Goal: Check status: Check status

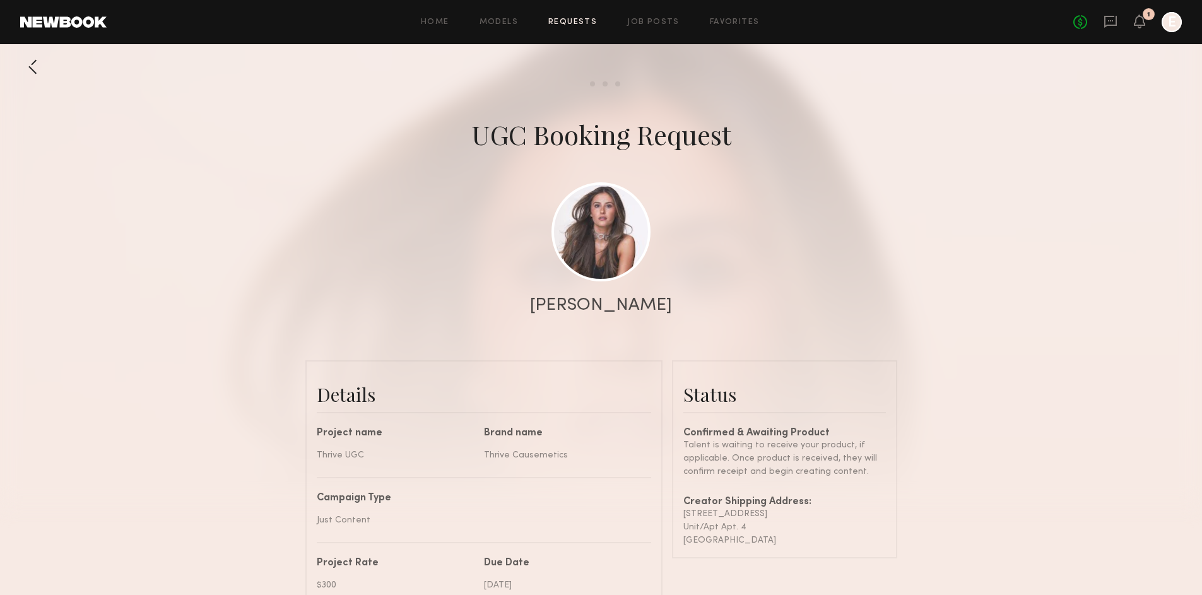
click at [35, 66] on div at bounding box center [32, 66] width 25 height 25
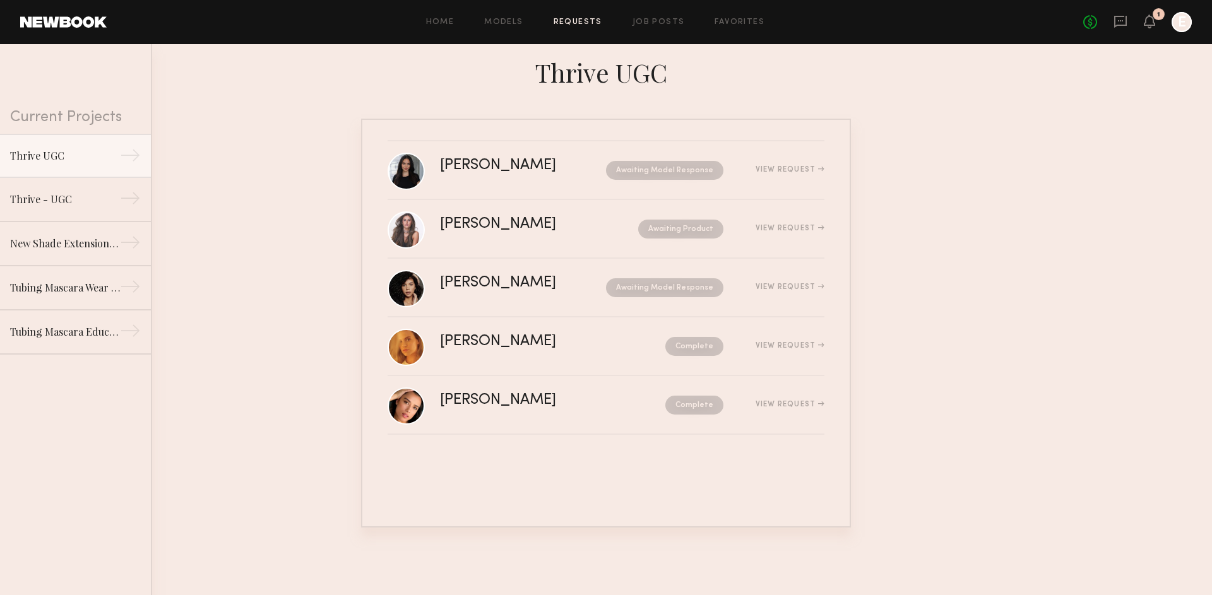
click at [1156, 25] on div "No fees up to $5,000 1 E" at bounding box center [1137, 22] width 109 height 20
click at [1154, 25] on icon at bounding box center [1149, 20] width 10 height 9
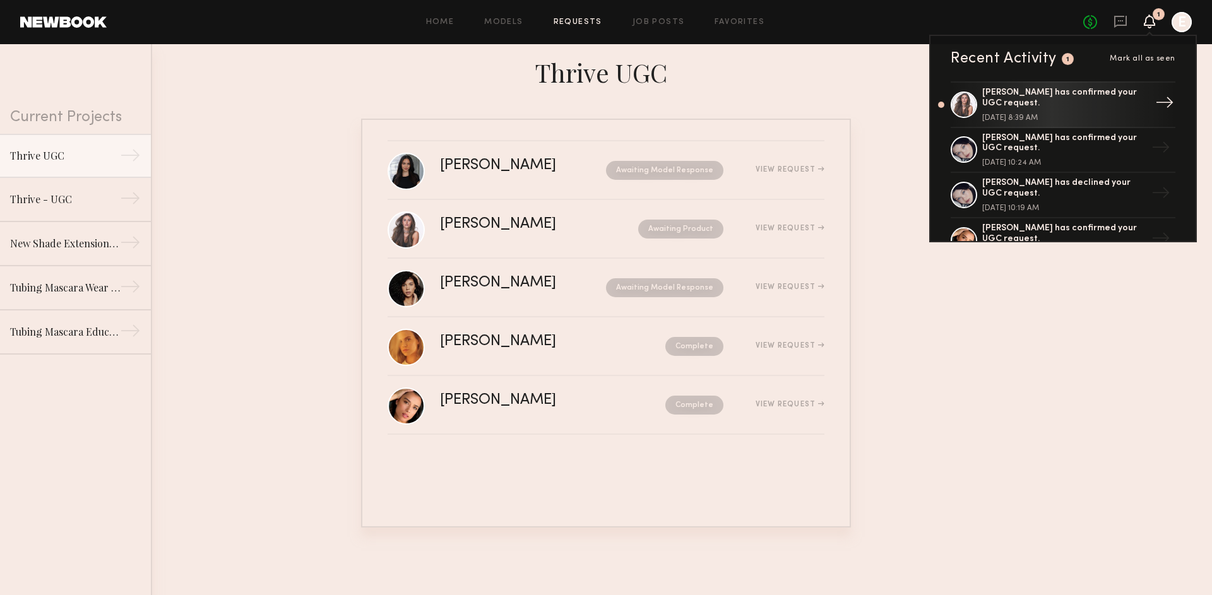
click at [1125, 92] on div "[PERSON_NAME] has confirmed your UGC request." at bounding box center [1064, 98] width 164 height 21
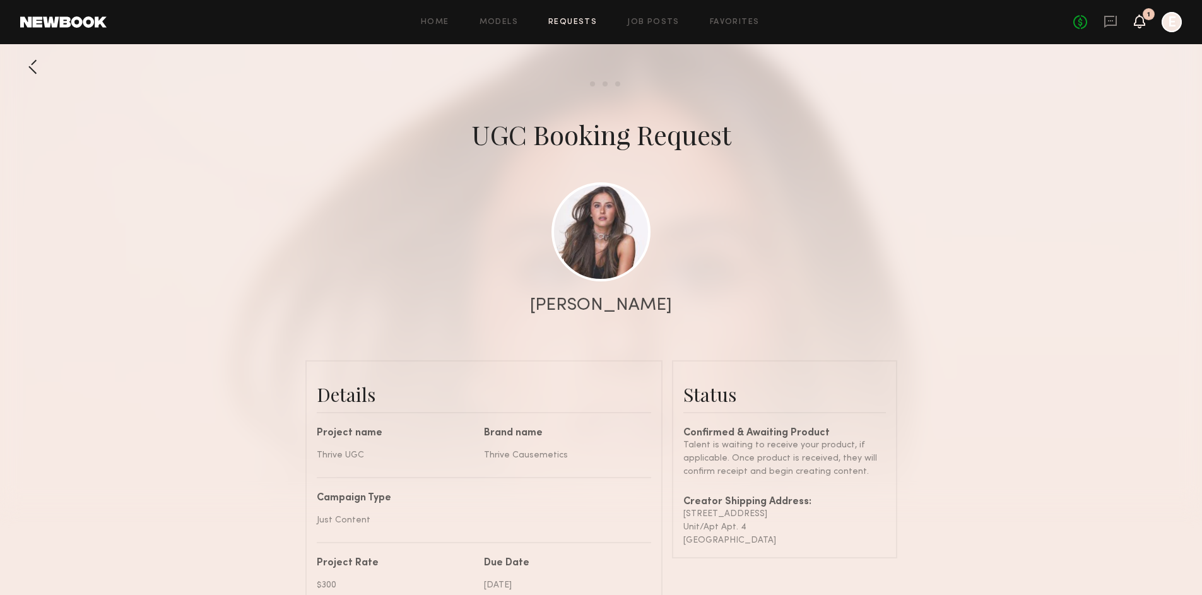
click at [1143, 23] on icon at bounding box center [1140, 20] width 10 height 9
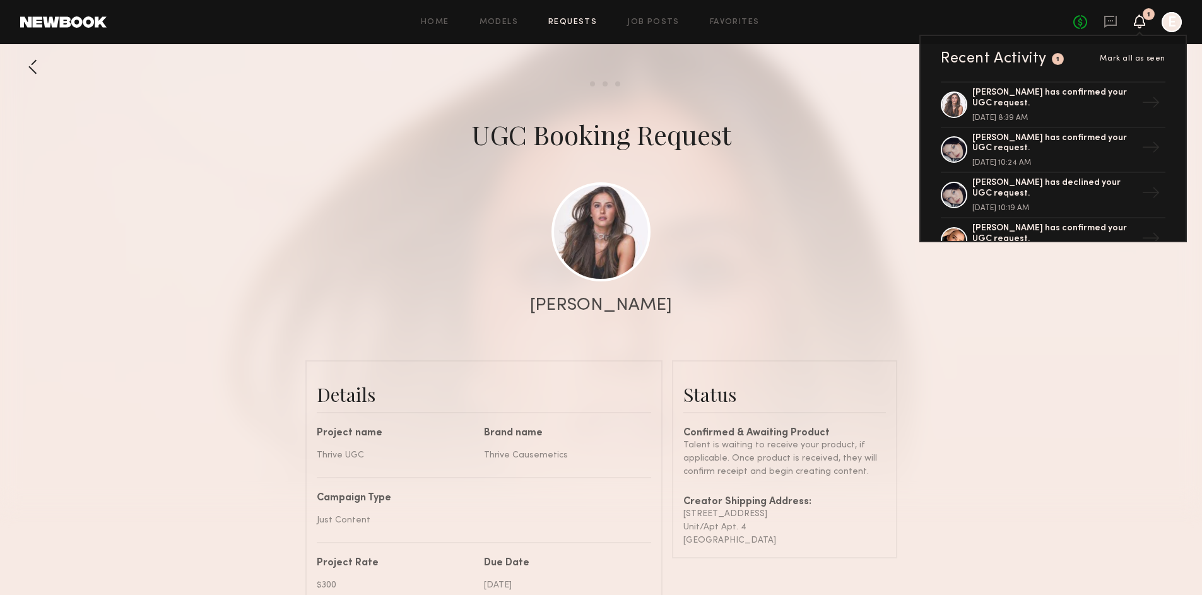
click at [847, 100] on div at bounding box center [601, 252] width 1202 height 505
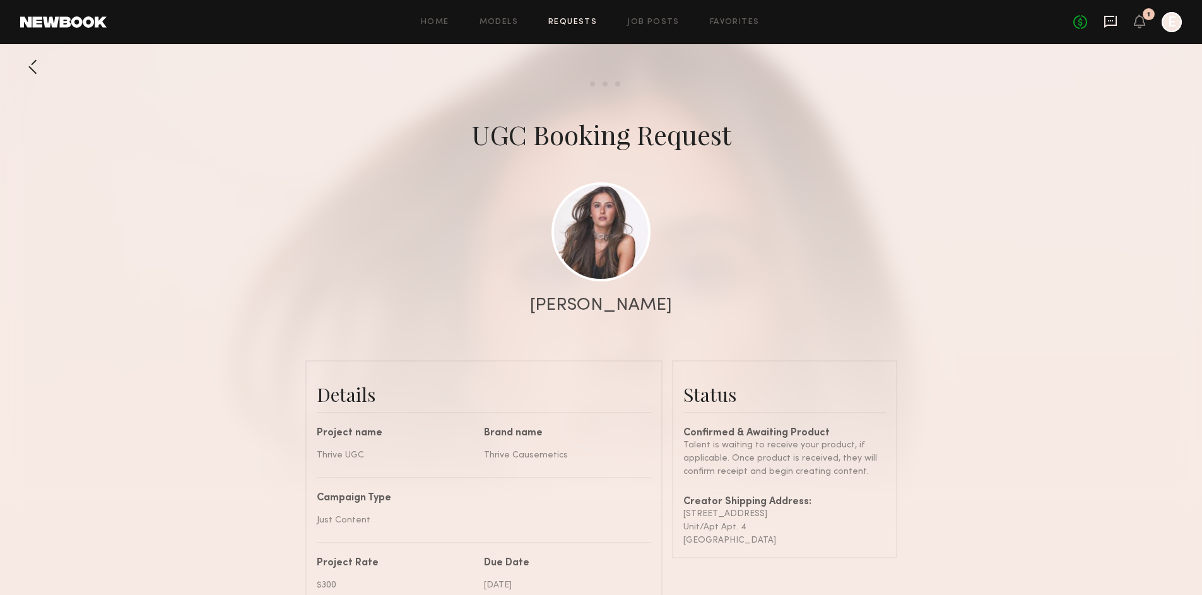
click at [1117, 21] on icon at bounding box center [1111, 22] width 13 height 12
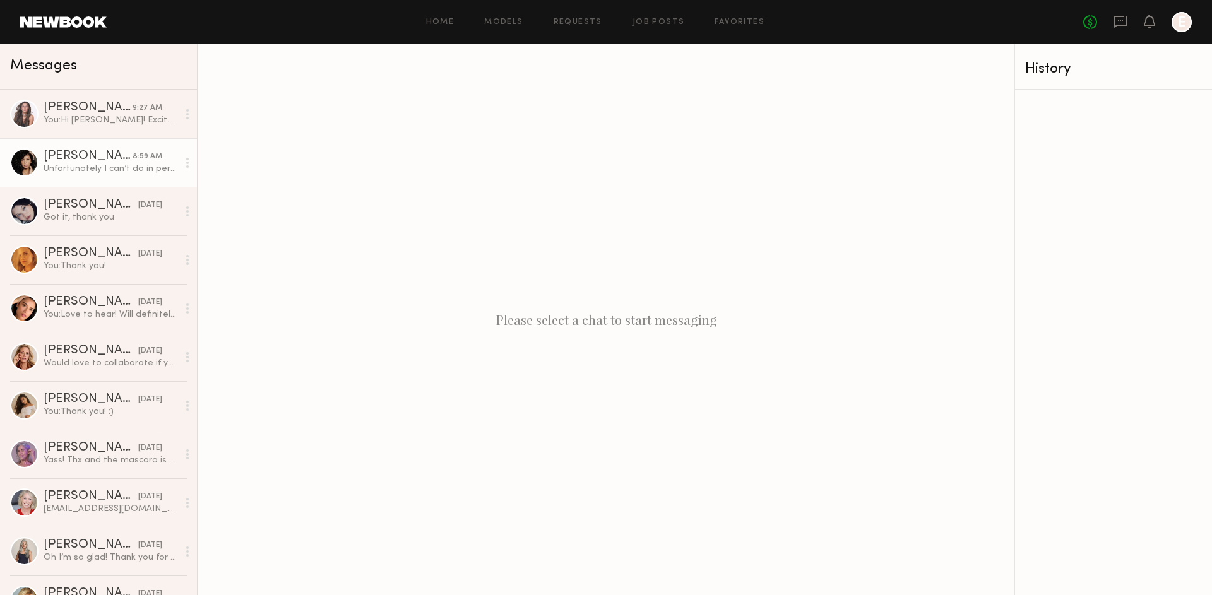
click at [137, 157] on div "8:59 AM" at bounding box center [148, 157] width 30 height 12
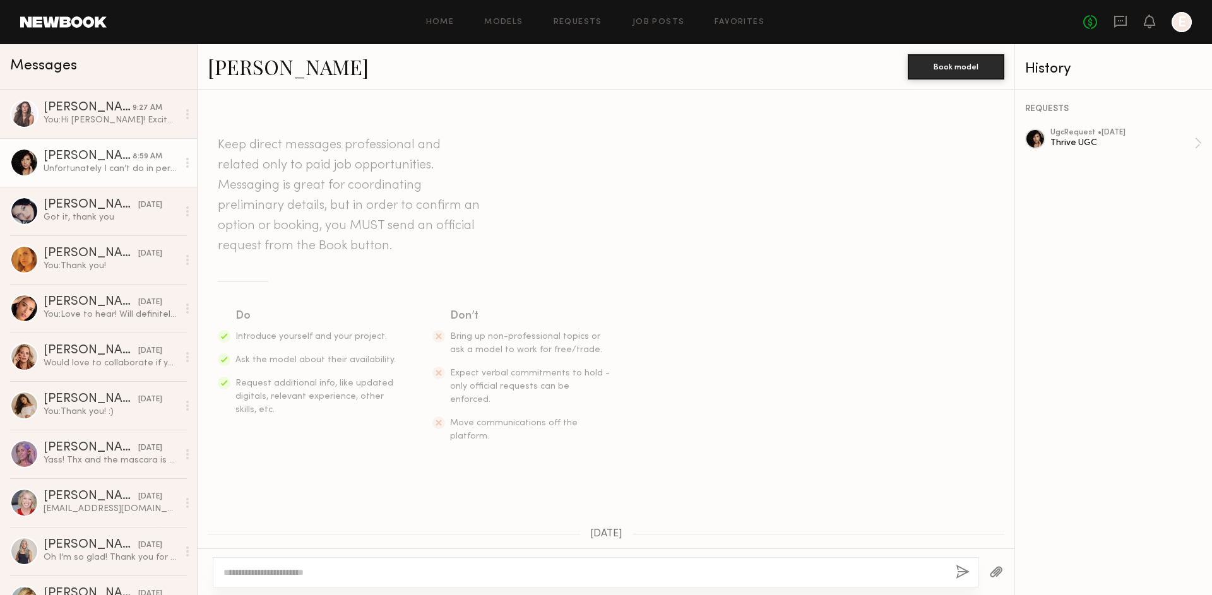
scroll to position [379, 0]
